Goal: Task Accomplishment & Management: Use online tool/utility

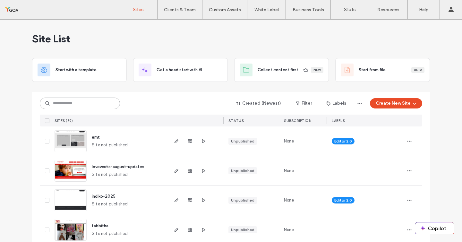
click at [64, 103] on input at bounding box center [80, 103] width 80 height 12
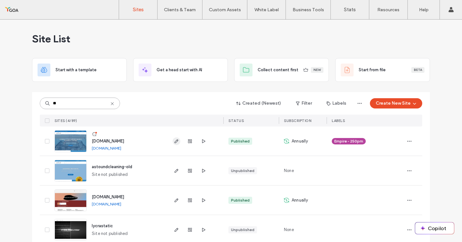
type input "**"
click at [174, 142] on icon "button" at bounding box center [176, 141] width 5 height 5
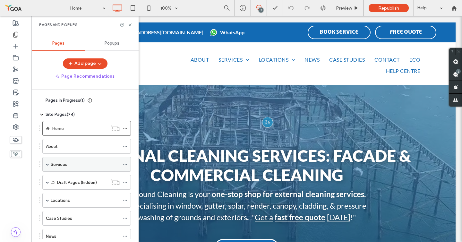
click at [49, 166] on div "Services" at bounding box center [86, 164] width 89 height 15
click at [47, 164] on span at bounding box center [47, 164] width 3 height 3
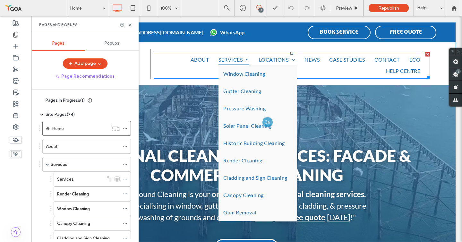
click at [214, 59] on link "Services" at bounding box center [234, 59] width 40 height 11
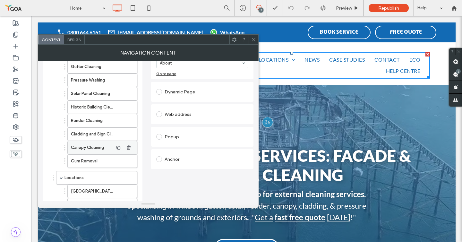
scroll to position [79, 0]
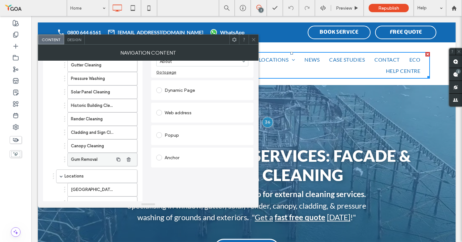
click at [103, 161] on label "Gum Removal" at bounding box center [92, 159] width 42 height 13
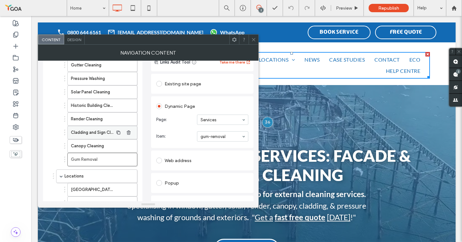
scroll to position [0, 0]
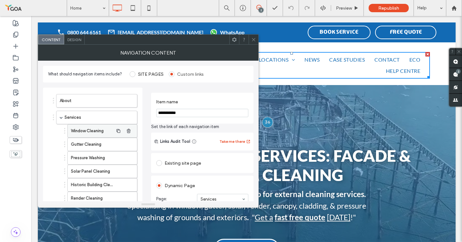
click at [83, 129] on label "Window Cleaning" at bounding box center [92, 130] width 42 height 13
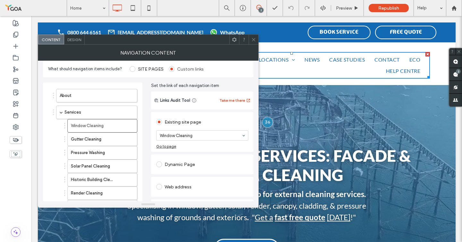
scroll to position [4, 0]
click at [71, 126] on label "Window Cleaning" at bounding box center [92, 126] width 42 height 13
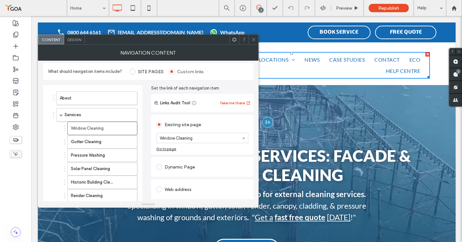
scroll to position [0, 0]
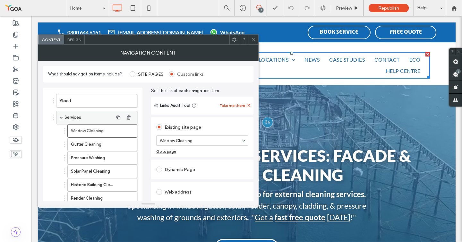
click at [62, 118] on span at bounding box center [61, 117] width 3 height 3
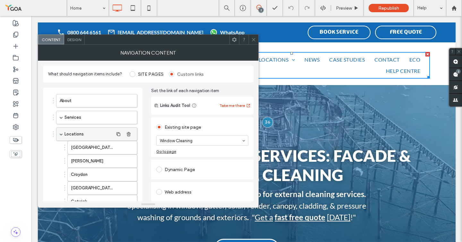
click at [62, 132] on span at bounding box center [61, 133] width 3 height 3
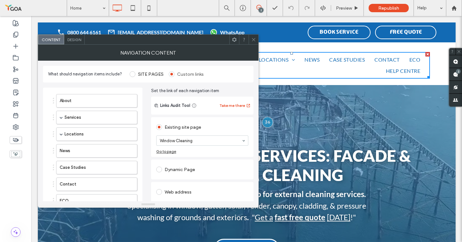
click at [253, 38] on icon at bounding box center [253, 39] width 5 height 5
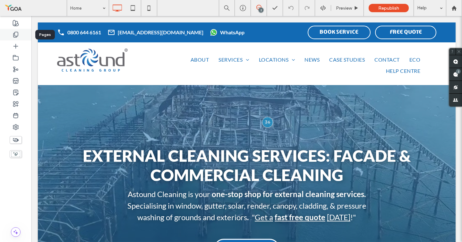
click at [19, 35] on div at bounding box center [15, 35] width 31 height 12
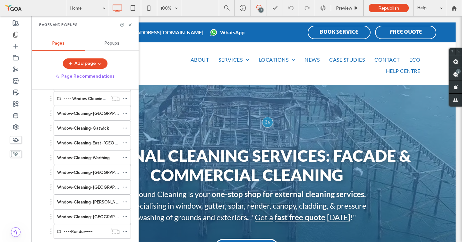
scroll to position [200, 0]
click at [65, 115] on label "Window-Cleaning-[GEOGRAPHIC_DATA]" at bounding box center [96, 111] width 79 height 11
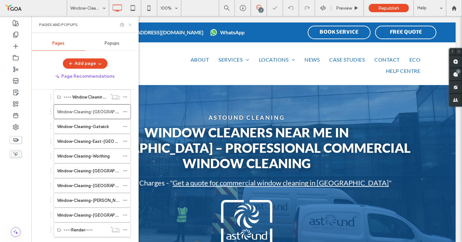
click at [131, 25] on icon at bounding box center [130, 24] width 5 height 5
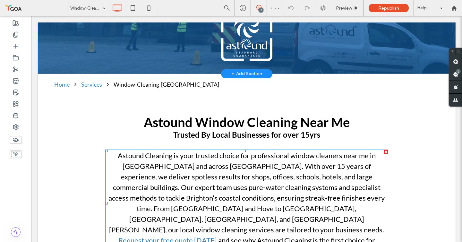
scroll to position [159, 0]
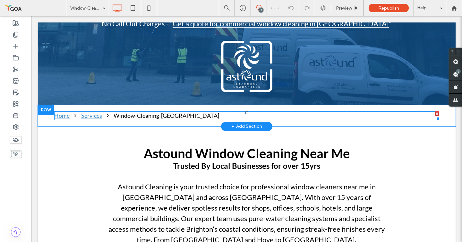
click at [144, 111] on div "Window-Cleaning-[GEOGRAPHIC_DATA]" at bounding box center [167, 115] width 106 height 9
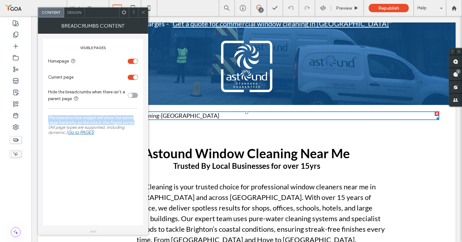
drag, startPoint x: 48, startPoint y: 117, endPoint x: 138, endPoint y: 122, distance: 90.3
click at [138, 122] on div "Visible Pages Homepage Current page Hide the breadcrumbs when there isn't a par…" at bounding box center [93, 132] width 100 height 186
copy label "The breadcrumbs widget will show the same page hierarchy as the one in the Page…"
click at [141, 11] on icon at bounding box center [143, 12] width 5 height 5
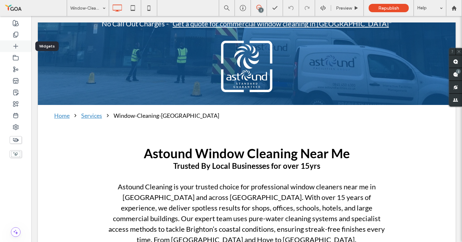
click at [18, 49] on icon at bounding box center [16, 46] width 6 height 6
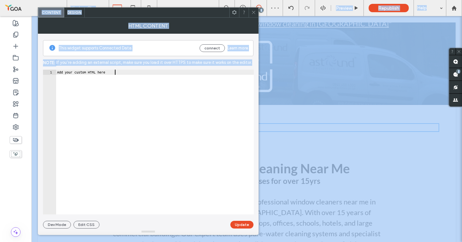
click at [128, 82] on div "Add your custom HTML here" at bounding box center [155, 147] width 198 height 155
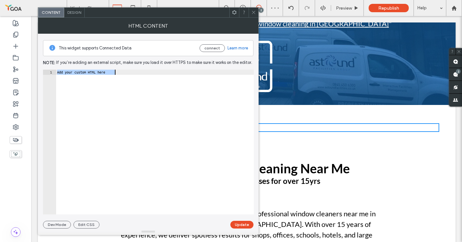
paste textarea "Cursor at row 1"
type textarea "********"
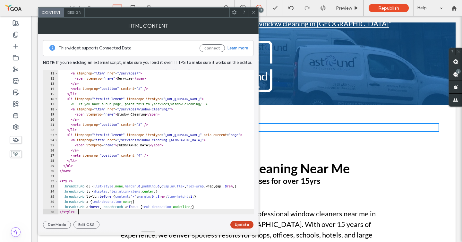
click at [239, 227] on button "Update" at bounding box center [241, 225] width 23 height 8
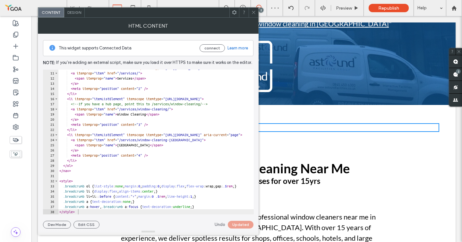
click at [255, 10] on icon at bounding box center [253, 12] width 5 height 5
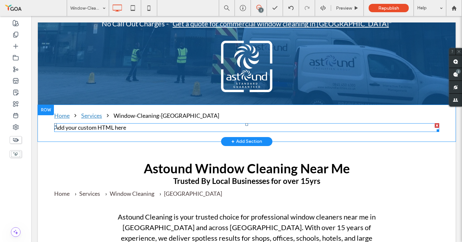
click at [104, 123] on span at bounding box center [246, 127] width 385 height 9
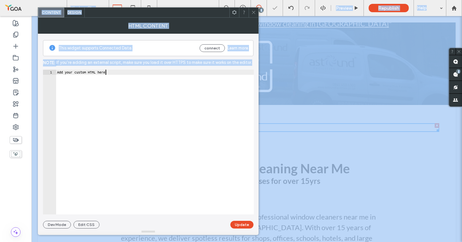
click at [106, 74] on div "Add your custom HTML here" at bounding box center [155, 147] width 198 height 155
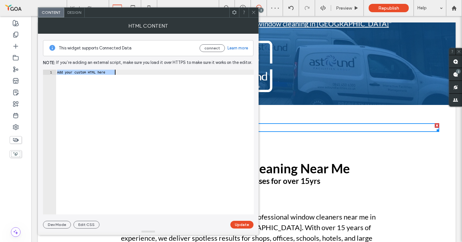
paste textarea "Cursor at row 1"
type textarea "********"
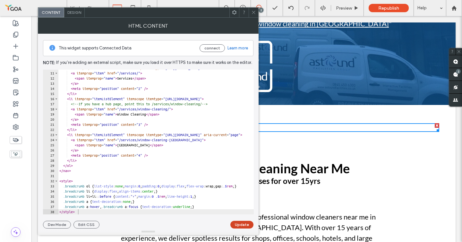
click at [238, 224] on button "Update" at bounding box center [241, 225] width 23 height 8
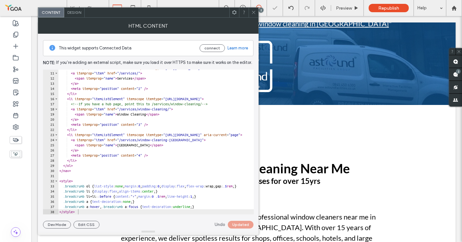
click at [255, 13] on use at bounding box center [253, 12] width 3 height 3
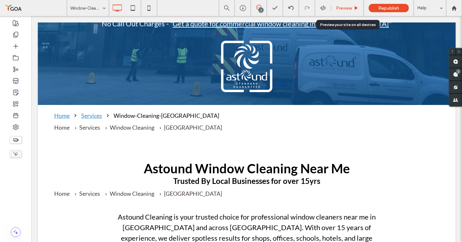
click at [345, 8] on span "Preview" at bounding box center [344, 7] width 16 height 5
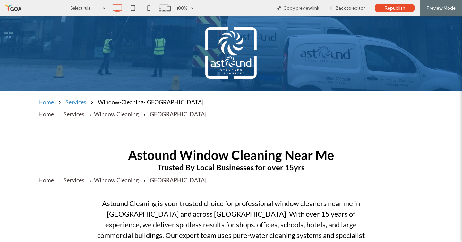
click at [153, 110] on span "[GEOGRAPHIC_DATA]" at bounding box center [177, 113] width 58 height 7
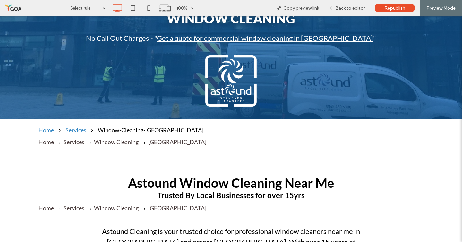
scroll to position [196, 0]
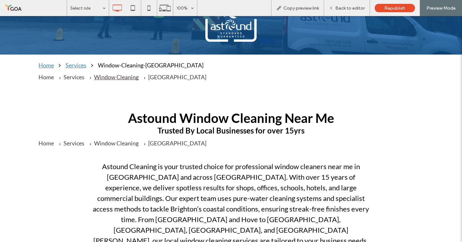
click at [116, 73] on span "Window Cleaning" at bounding box center [116, 76] width 45 height 7
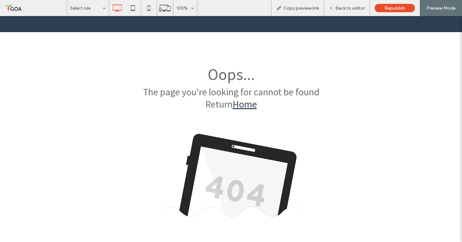
scroll to position [0, 0]
click at [335, 8] on div at bounding box center [231, 121] width 462 height 242
click at [331, 7] on div at bounding box center [231, 121] width 462 height 242
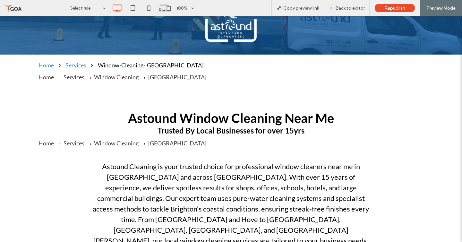
scroll to position [196, 0]
click at [350, 3] on div "Back to editor" at bounding box center [347, 8] width 46 height 16
click at [350, 8] on span "Back to editor" at bounding box center [350, 7] width 30 height 5
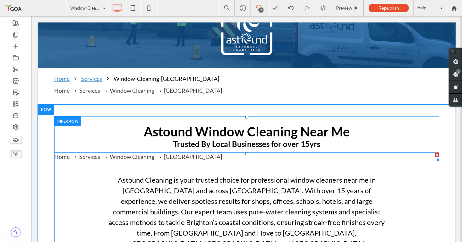
click at [437, 152] on div at bounding box center [437, 154] width 4 height 4
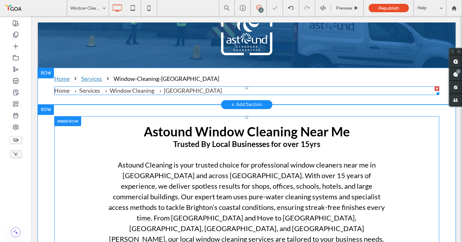
click at [104, 86] on span at bounding box center [246, 90] width 385 height 9
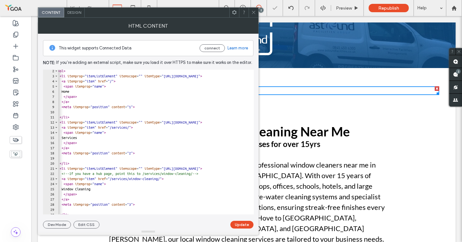
scroll to position [0, 5]
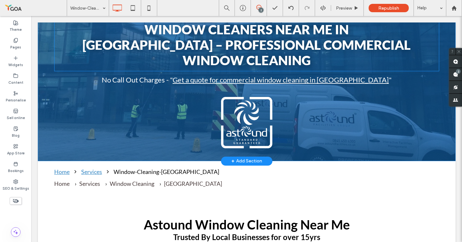
scroll to position [184, 0]
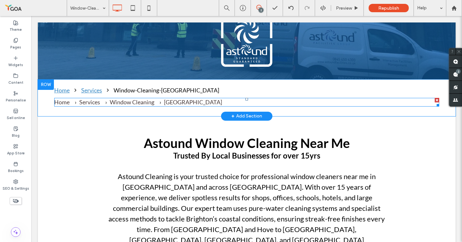
click at [133, 98] on span at bounding box center [246, 102] width 385 height 9
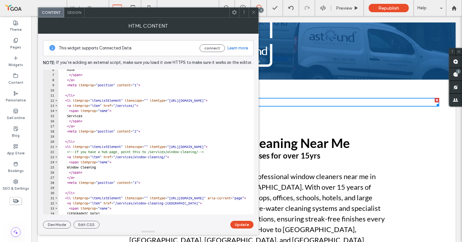
scroll to position [29, 0]
drag, startPoint x: 126, startPoint y: 156, endPoint x: 186, endPoint y: 156, distance: 59.3
click at [186, 156] on div "Home </ span > </ a > < meta itemprop = "position" content = "1" > </ li > < li…" at bounding box center [181, 143] width 247 height 155
paste textarea "**********"
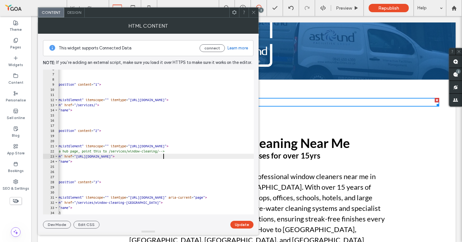
click at [164, 156] on div "Home </ span > </ a > < meta itemprop = "position" content = "1" > </ li > < li…" at bounding box center [142, 143] width 247 height 155
click at [193, 152] on div "Home </ span > </ a > < meta itemprop = "position" content = "1" > </ li > < li…" at bounding box center [142, 143] width 247 height 155
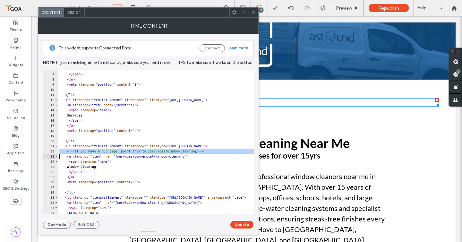
click at [193, 152] on div "Home </ span > </ a > < meta itemprop = "position" content = "1" > </ li > < li…" at bounding box center [181, 143] width 247 height 155
type textarea "**********"
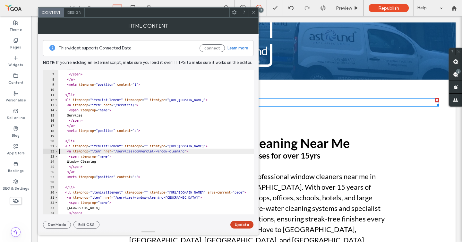
click at [244, 226] on button "Update" at bounding box center [241, 225] width 23 height 8
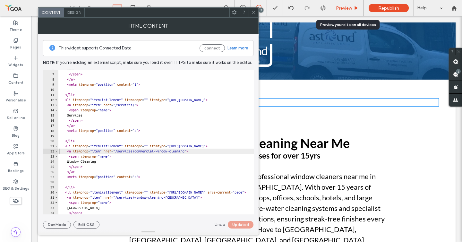
click at [346, 8] on span "Preview" at bounding box center [344, 7] width 16 height 5
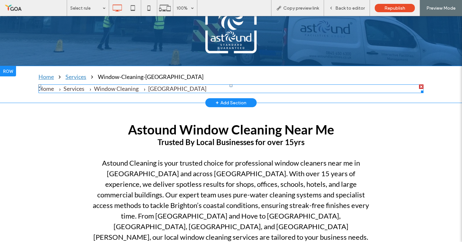
click at [113, 84] on span at bounding box center [230, 88] width 385 height 9
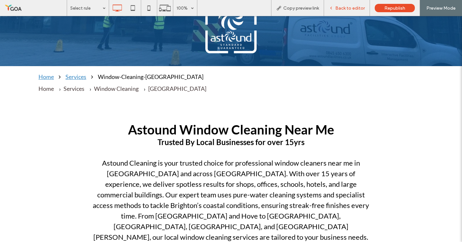
click at [352, 5] on div "Back to editor" at bounding box center [347, 8] width 46 height 16
click at [350, 7] on span "Back to editor" at bounding box center [350, 7] width 30 height 5
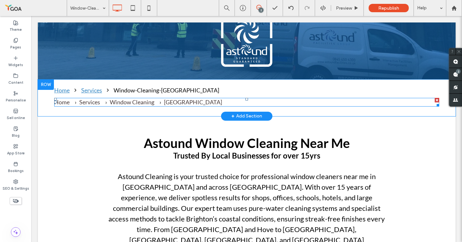
click at [169, 98] on span at bounding box center [246, 102] width 385 height 9
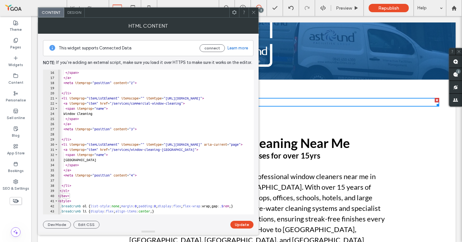
scroll to position [97, 0]
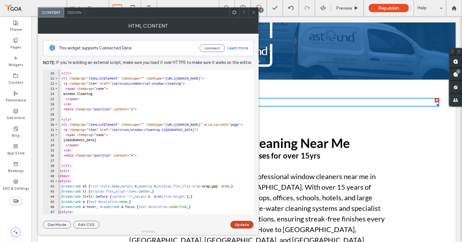
click at [246, 224] on button "Update" at bounding box center [241, 225] width 23 height 8
click at [255, 14] on icon at bounding box center [253, 12] width 5 height 5
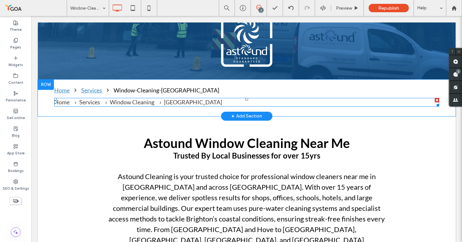
click at [182, 98] on span at bounding box center [246, 102] width 385 height 9
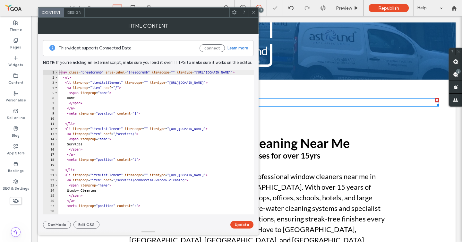
click at [104, 120] on div "< nav class = "breadcrumb" aria-label = "Breadcrumb" itemscope = "" itemtype = …" at bounding box center [181, 147] width 247 height 155
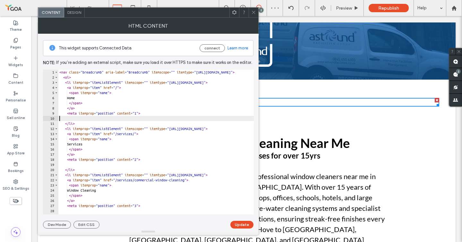
type textarea "**********"
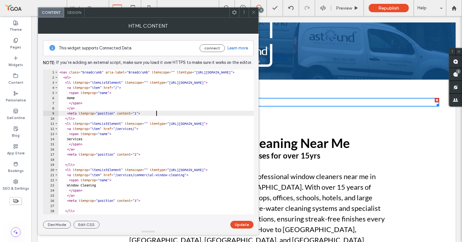
click at [69, 159] on div "< nav class = "breadcrumb" aria-label = "Breadcrumb" itemscope = "" itemtype = …" at bounding box center [181, 147] width 247 height 155
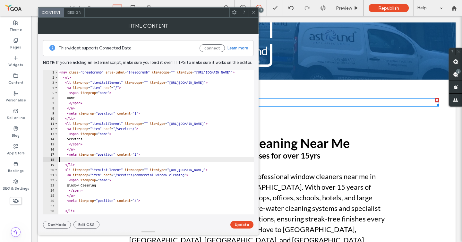
type textarea "**********"
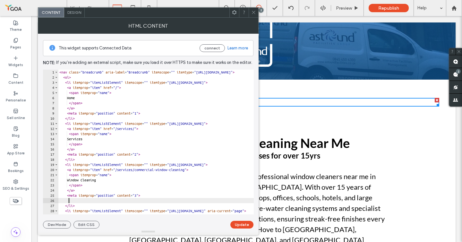
click at [77, 199] on div "< nav class = "breadcrumb" aria-label = "Breadcrumb" itemscope = "" itemtype = …" at bounding box center [181, 147] width 247 height 155
type textarea "**********"
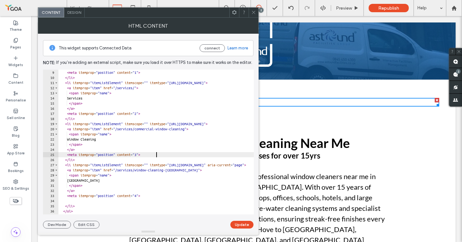
scroll to position [41, 0]
click at [75, 202] on div "</ a > < meta itemprop = "position" content = "1" > </ li > < li itemprop = "it…" at bounding box center [181, 142] width 247 height 155
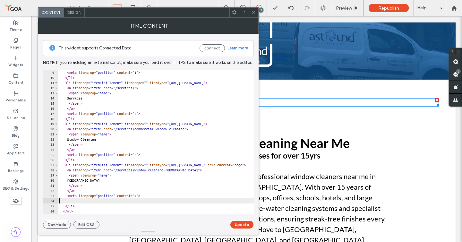
type textarea "**********"
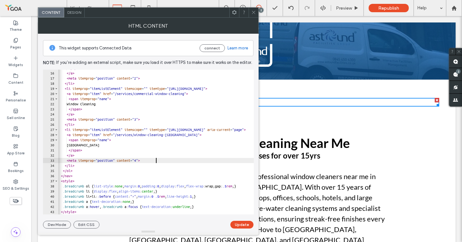
scroll to position [76, 0]
click at [245, 223] on button "Update" at bounding box center [241, 225] width 23 height 8
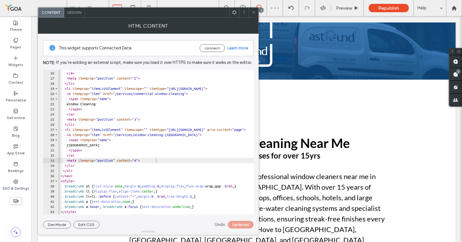
click at [255, 14] on icon at bounding box center [253, 12] width 5 height 5
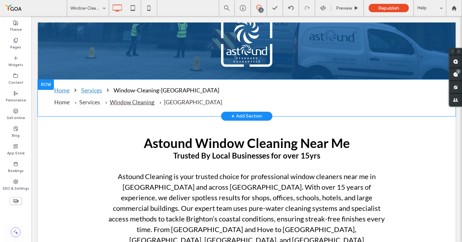
click at [150, 98] on span "Window Cleaning" at bounding box center [132, 101] width 45 height 7
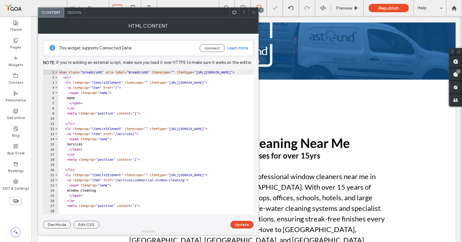
click at [253, 11] on icon at bounding box center [253, 12] width 5 height 5
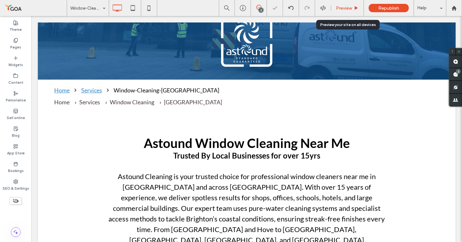
click at [343, 5] on div "Preview" at bounding box center [347, 8] width 33 height 16
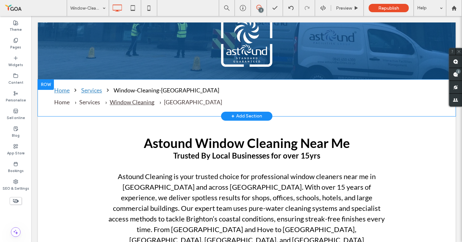
click at [138, 98] on span "Window Cleaning" at bounding box center [132, 101] width 45 height 7
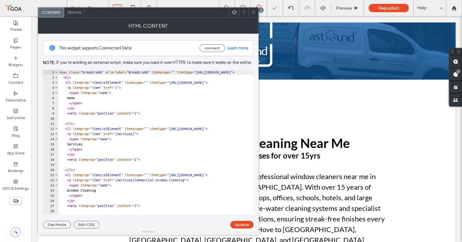
click at [254, 12] on use at bounding box center [253, 12] width 3 height 3
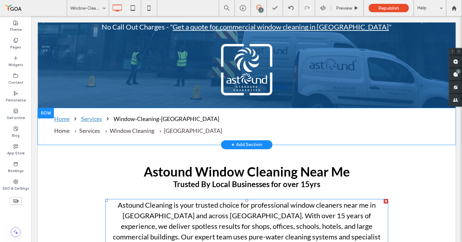
scroll to position [145, 0]
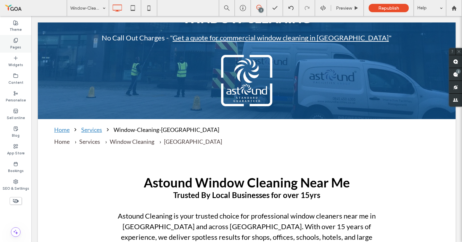
click at [15, 42] on use at bounding box center [16, 40] width 4 height 4
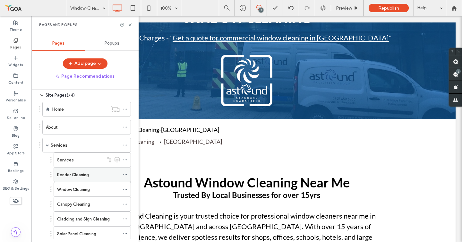
scroll to position [21, 0]
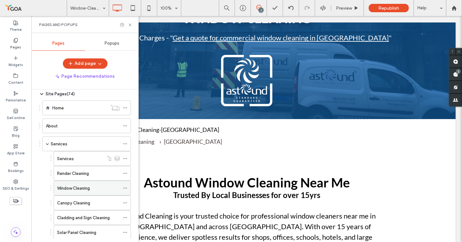
click at [124, 188] on icon at bounding box center [125, 188] width 4 height 4
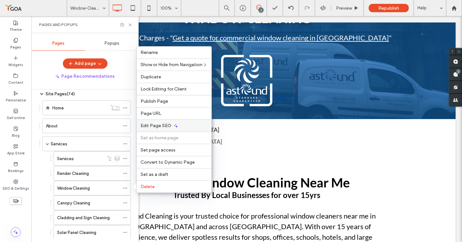
click at [179, 122] on div "Edit Page SEO" at bounding box center [174, 125] width 75 height 12
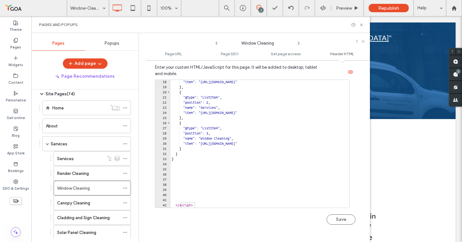
scroll to position [88, 0]
click at [217, 196] on div ""item" : "[URL][DOMAIN_NAME]" } , { "@type" : "ListItem" , "position" : 2 , "na…" at bounding box center [259, 148] width 179 height 138
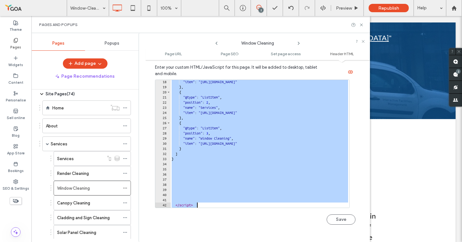
paste textarea "Cursor at row 42"
type textarea "*********"
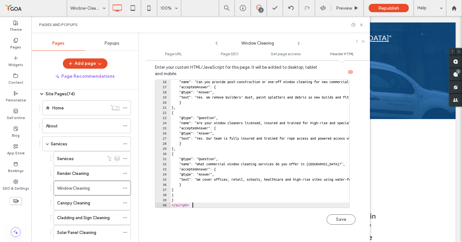
scroll to position [78, 0]
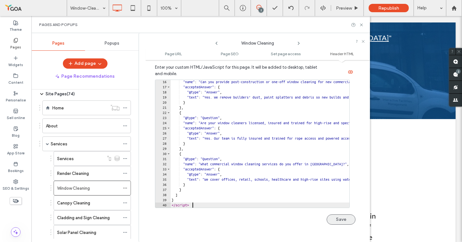
click at [343, 215] on button "Save" at bounding box center [340, 219] width 29 height 10
click at [361, 23] on icon at bounding box center [361, 24] width 5 height 5
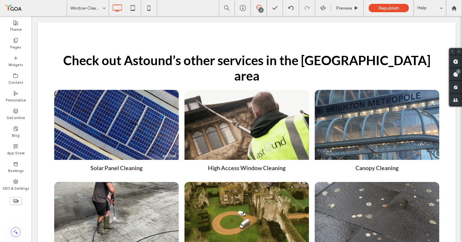
scroll to position [4571, 0]
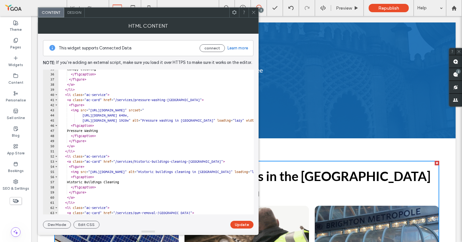
scroll to position [178, 0]
click at [254, 16] on span at bounding box center [253, 13] width 5 height 10
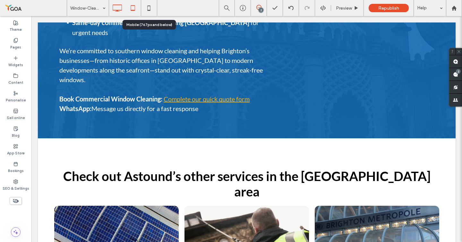
click at [135, 8] on icon at bounding box center [132, 8] width 13 height 13
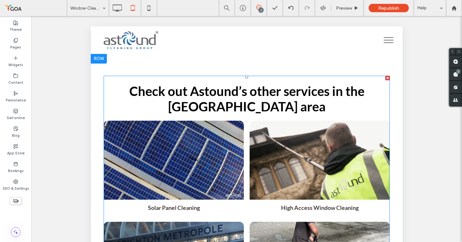
scroll to position [5236, 0]
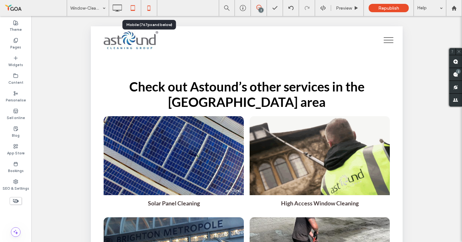
click at [146, 5] on icon at bounding box center [148, 8] width 13 height 13
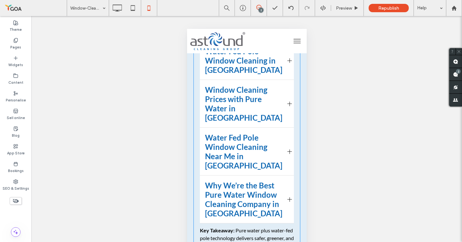
scroll to position [2314, 0]
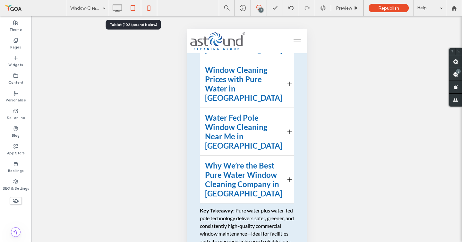
click at [138, 8] on icon at bounding box center [132, 8] width 13 height 13
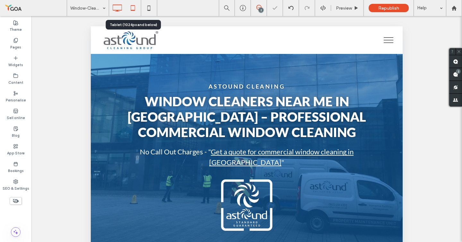
scroll to position [0, 0]
click at [119, 7] on icon at bounding box center [117, 8] width 13 height 13
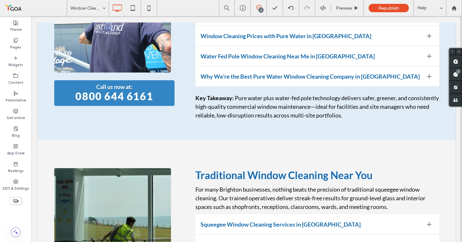
scroll to position [1297, 0]
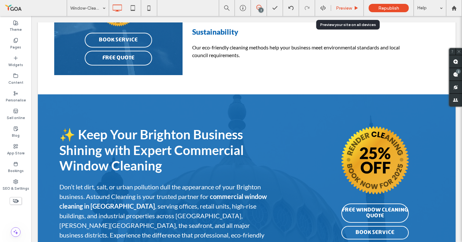
click at [340, 8] on span "Preview" at bounding box center [344, 7] width 16 height 5
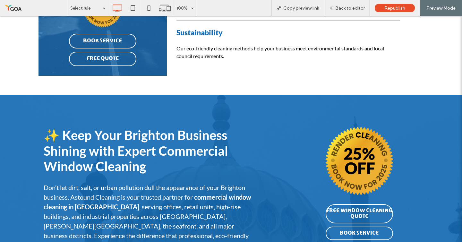
scroll to position [2998, 0]
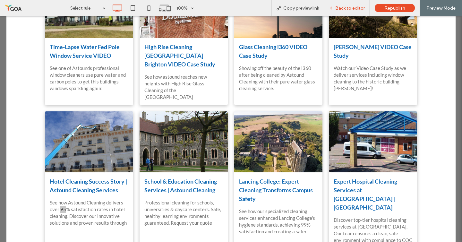
click at [361, 7] on span "Back to editor" at bounding box center [350, 7] width 30 height 5
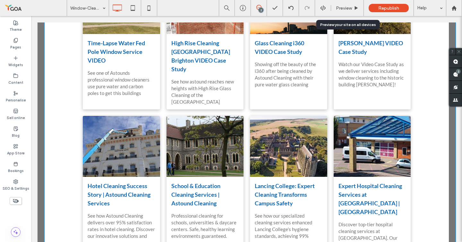
scroll to position [3011, 0]
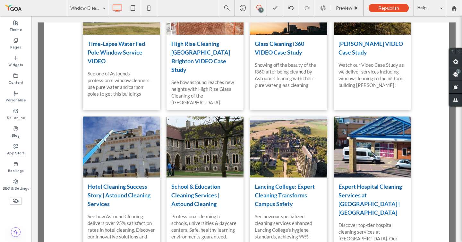
click at [16, 201] on icon at bounding box center [15, 200] width 7 height 7
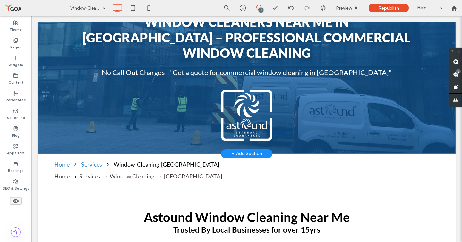
scroll to position [114, 0]
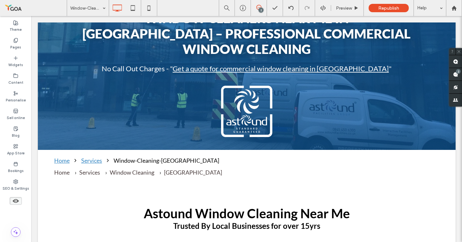
click at [17, 200] on use at bounding box center [16, 201] width 6 height 4
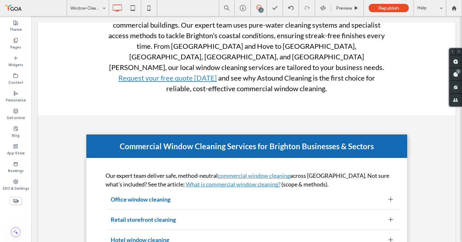
scroll to position [369, 0]
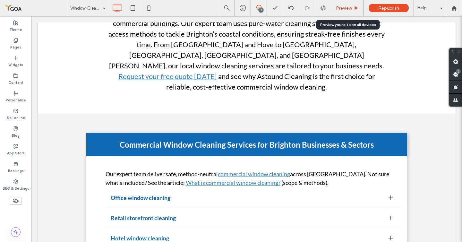
click at [334, 15] on div "Preview" at bounding box center [347, 8] width 33 height 16
click at [347, 10] on span "Preview" at bounding box center [344, 7] width 16 height 5
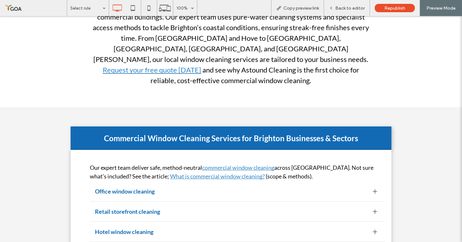
scroll to position [362, 0]
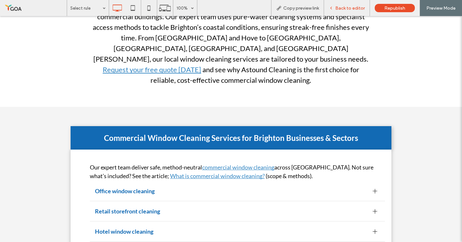
click at [346, 4] on div "Back to editor" at bounding box center [347, 8] width 46 height 16
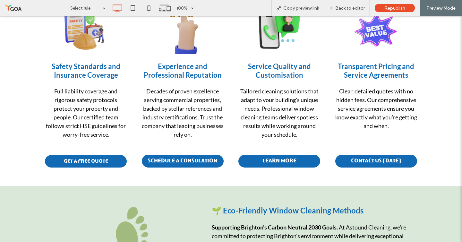
scroll to position [2322, 0]
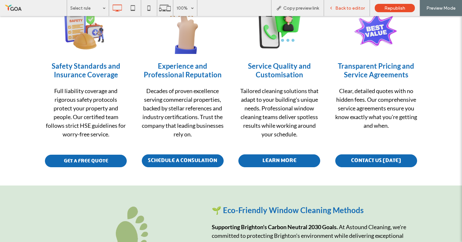
click at [348, 12] on div "Back to editor" at bounding box center [347, 8] width 46 height 16
click at [347, 8] on span "Back to editor" at bounding box center [350, 7] width 30 height 5
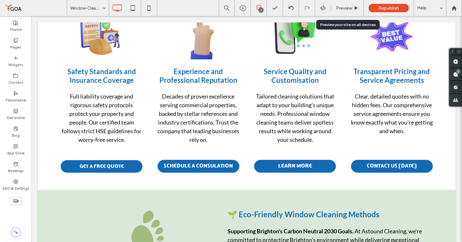
scroll to position [2328, 0]
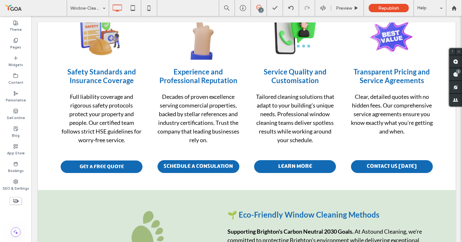
click at [16, 201] on icon at bounding box center [15, 200] width 7 height 7
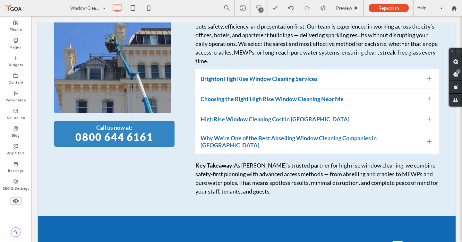
scroll to position [1800, 0]
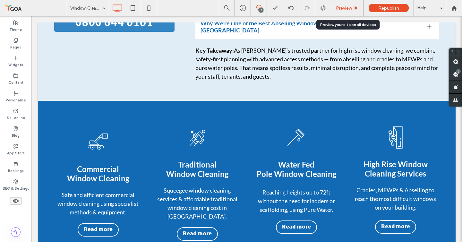
click at [351, 8] on span "Preview" at bounding box center [344, 7] width 16 height 5
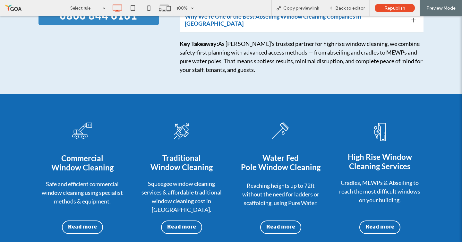
scroll to position [2452, 0]
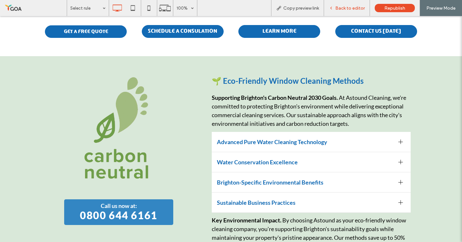
click at [354, 13] on div "Back to editor" at bounding box center [347, 8] width 46 height 16
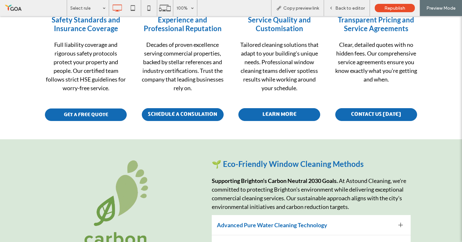
scroll to position [2361, 0]
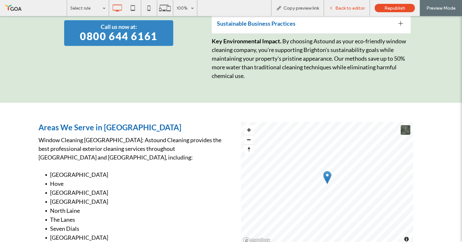
click at [337, 6] on span "Back to editor" at bounding box center [350, 7] width 30 height 5
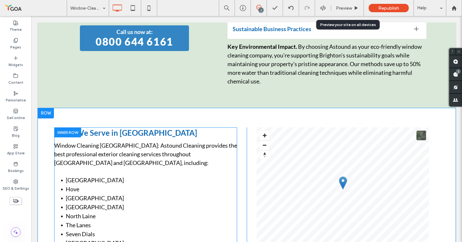
scroll to position [2635, 0]
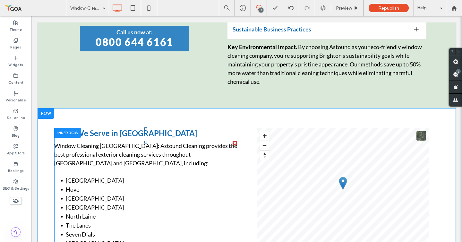
click at [78, 222] on span "The Lanes" at bounding box center [78, 225] width 25 height 7
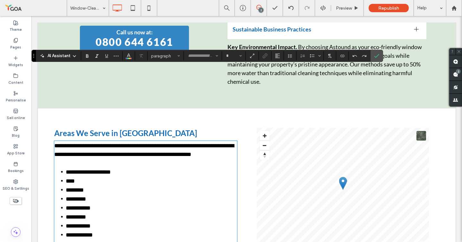
type input "****"
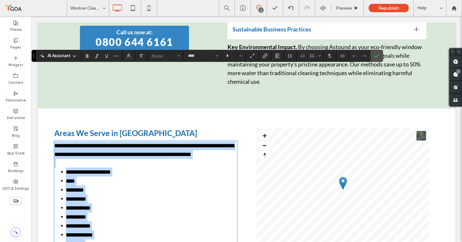
click at [78, 214] on span "*********" at bounding box center [76, 217] width 20 height 6
type input "**"
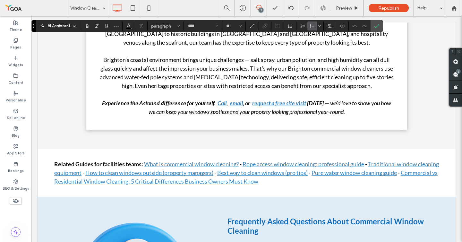
scroll to position [3488, 0]
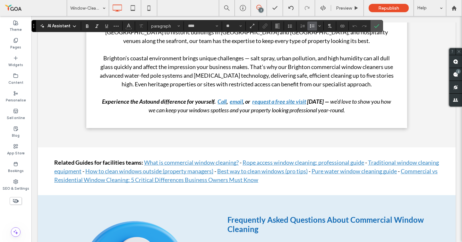
click at [135, 159] on strong "Related Guides for facilities teams:" at bounding box center [98, 162] width 89 height 7
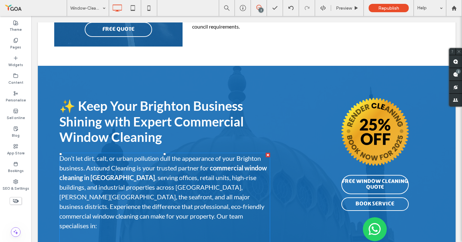
scroll to position [4271, 0]
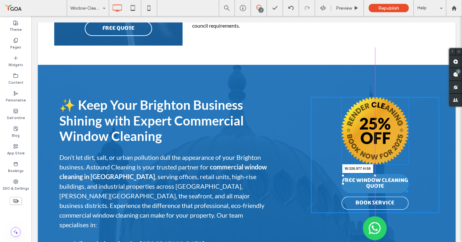
drag, startPoint x: 406, startPoint y: 106, endPoint x: 424, endPoint y: 106, distance: 18.6
click at [408, 188] on div at bounding box center [405, 190] width 5 height 5
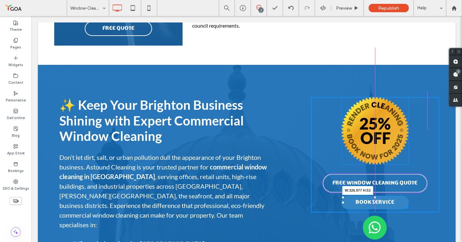
drag, startPoint x: 406, startPoint y: 123, endPoint x: 425, endPoint y: 127, distance: 19.6
click at [408, 204] on div at bounding box center [405, 206] width 5 height 5
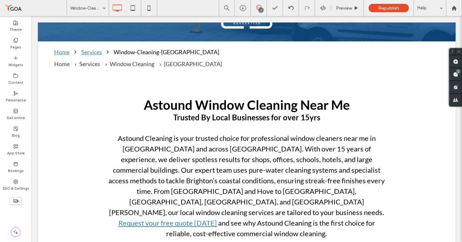
scroll to position [0, 0]
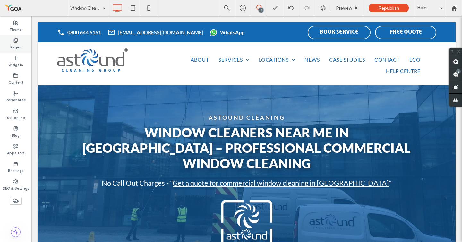
click at [11, 36] on div "Pages" at bounding box center [15, 44] width 31 height 18
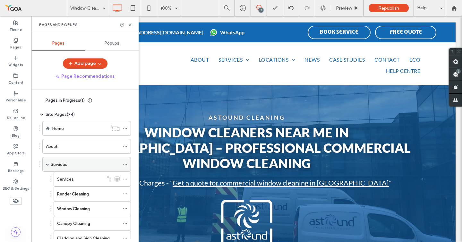
click at [53, 162] on label "Services" at bounding box center [59, 164] width 17 height 11
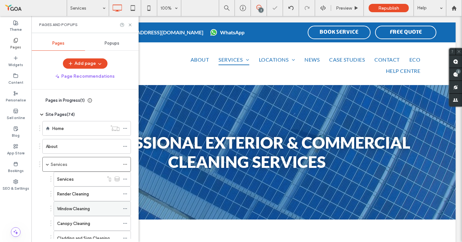
click at [69, 208] on label "Window Cleaning" at bounding box center [73, 208] width 33 height 11
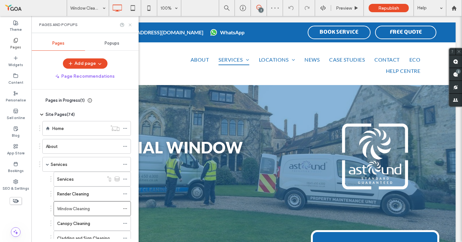
click at [129, 25] on icon at bounding box center [130, 24] width 5 height 5
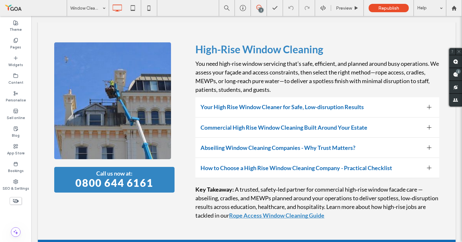
scroll to position [4547, 0]
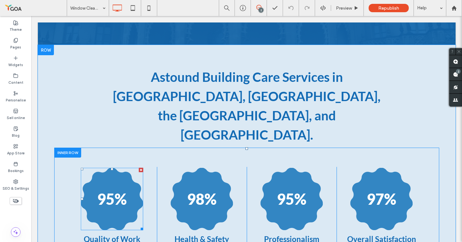
click at [121, 190] on h3 "95%" at bounding box center [112, 199] width 30 height 18
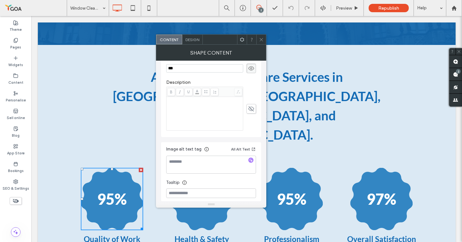
scroll to position [0, 0]
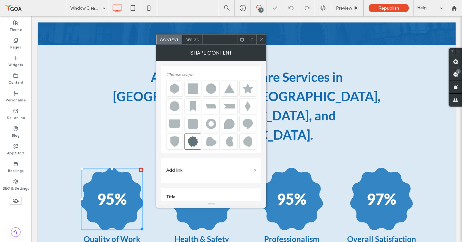
click at [194, 41] on span "Design" at bounding box center [192, 39] width 14 height 5
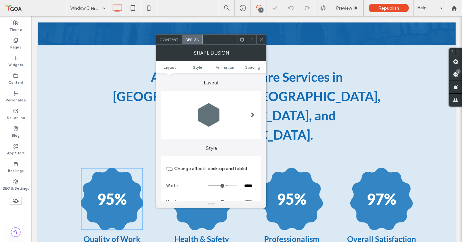
click at [177, 41] on span "Content" at bounding box center [168, 39] width 19 height 5
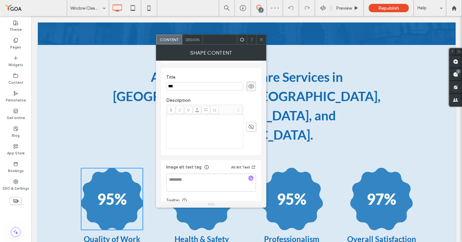
scroll to position [138, 0]
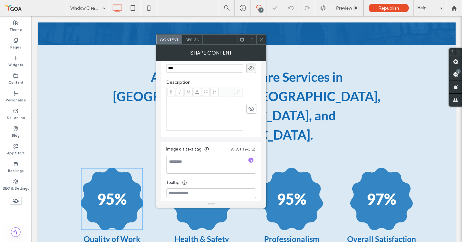
click at [261, 40] on icon at bounding box center [261, 39] width 5 height 5
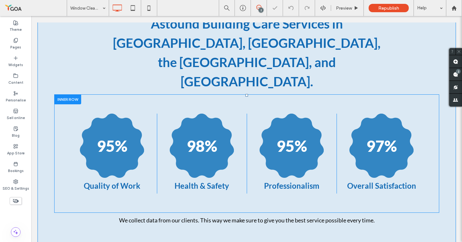
scroll to position [4621, 0]
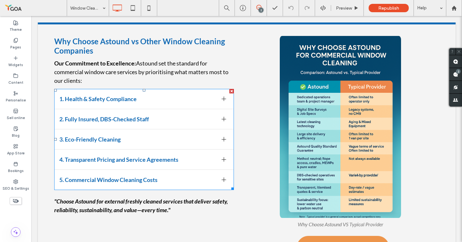
scroll to position [1633, 0]
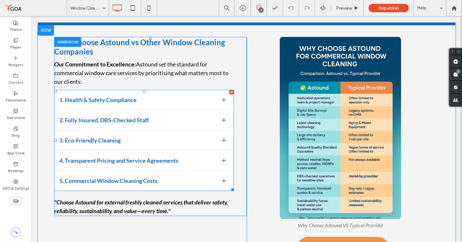
click at [145, 157] on span "4. Transparent Pricing and Service Agreements" at bounding box center [137, 160] width 157 height 7
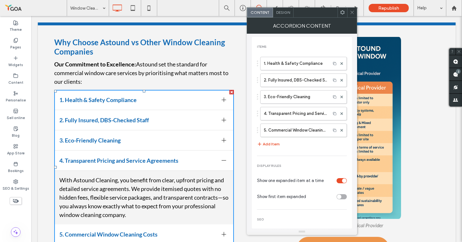
click at [278, 12] on span "Design" at bounding box center [283, 12] width 14 height 5
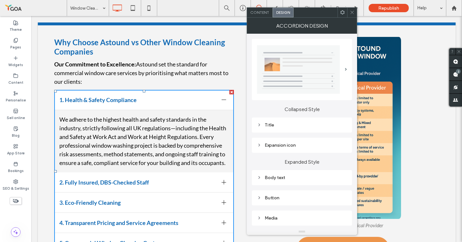
click at [267, 124] on div "Title" at bounding box center [302, 124] width 90 height 5
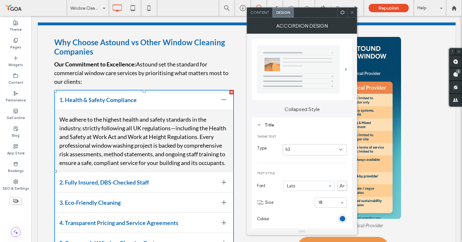
click at [352, 12] on icon at bounding box center [352, 12] width 5 height 5
